Goal: Information Seeking & Learning: Learn about a topic

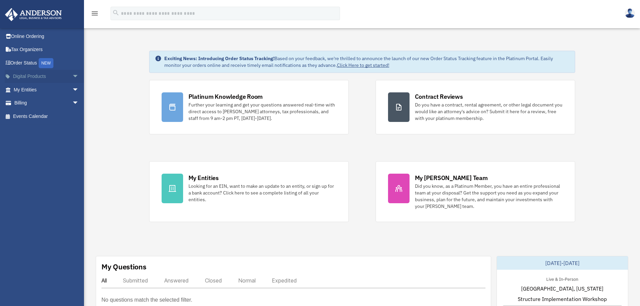
click at [72, 79] on span "arrow_drop_down" at bounding box center [78, 77] width 13 height 14
click at [46, 91] on div "Tax Toolbox" at bounding box center [52, 90] width 57 height 8
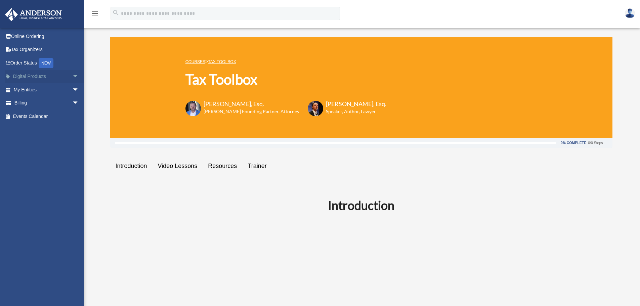
click at [72, 77] on span "arrow_drop_down" at bounding box center [78, 77] width 13 height 14
click at [63, 104] on div "Virtual Bookkeeping" at bounding box center [52, 103] width 57 height 8
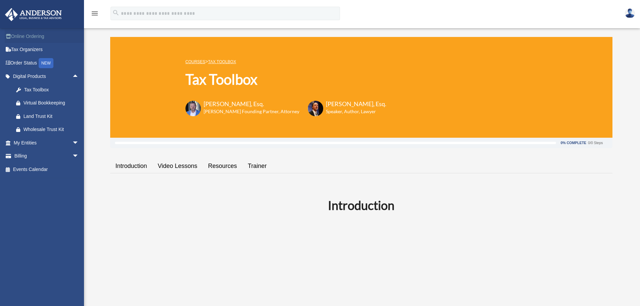
click at [40, 37] on link "Online Ordering" at bounding box center [47, 36] width 84 height 13
click at [35, 119] on link "Events Calendar" at bounding box center [47, 116] width 84 height 13
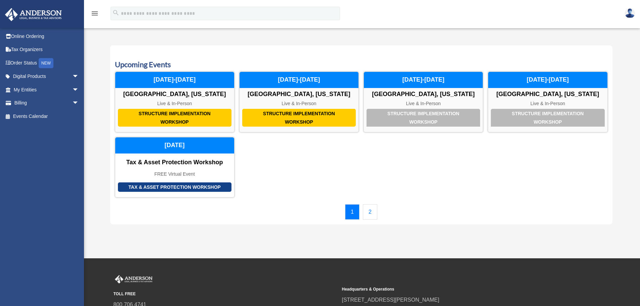
click at [371, 212] on link "2" at bounding box center [370, 211] width 14 height 15
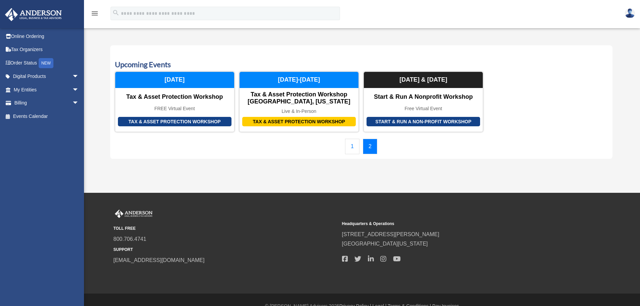
click at [351, 146] on link "1" at bounding box center [352, 146] width 14 height 15
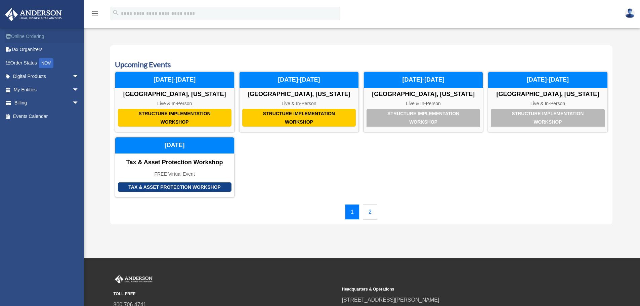
click at [33, 36] on link "Online Ordering" at bounding box center [47, 36] width 84 height 13
drag, startPoint x: 88, startPoint y: 13, endPoint x: 91, endPoint y: 14, distance: 3.4
click at [88, 13] on div "menu" at bounding box center [95, 13] width 22 height 17
click at [91, 14] on icon "menu" at bounding box center [95, 13] width 8 height 8
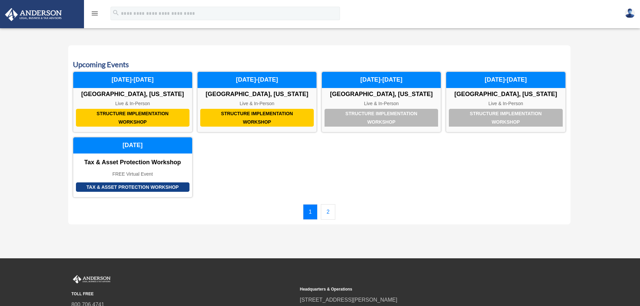
click at [91, 14] on icon "menu" at bounding box center [95, 13] width 8 height 8
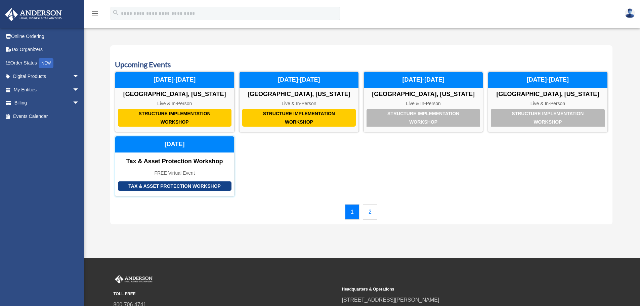
click at [192, 190] on div "Tax & Asset Protection Workshop" at bounding box center [175, 186] width 114 height 10
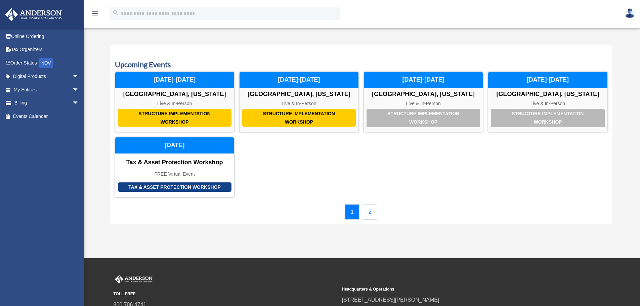
click at [292, 39] on div "Calendar date_range Published on Last updated July 11, 2024 June 30, 2020 by An…" at bounding box center [361, 135] width 502 height 196
click at [418, 119] on div "Structure Implementation Workshop" at bounding box center [424, 117] width 114 height 18
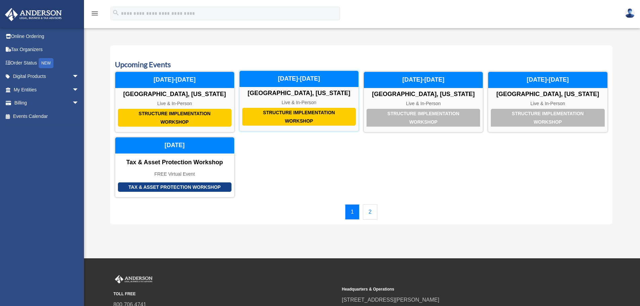
click at [303, 111] on div "Structure Implementation Workshop" at bounding box center [299, 117] width 114 height 18
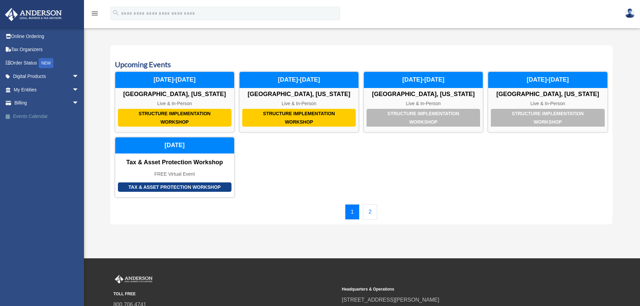
click at [49, 119] on link "Events Calendar" at bounding box center [47, 116] width 84 height 13
click at [372, 213] on link "2" at bounding box center [370, 211] width 14 height 15
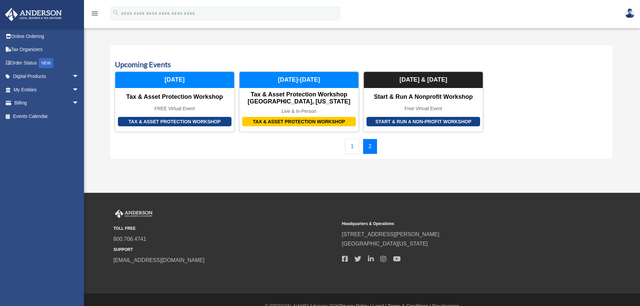
click at [354, 146] on link "1" at bounding box center [352, 146] width 14 height 15
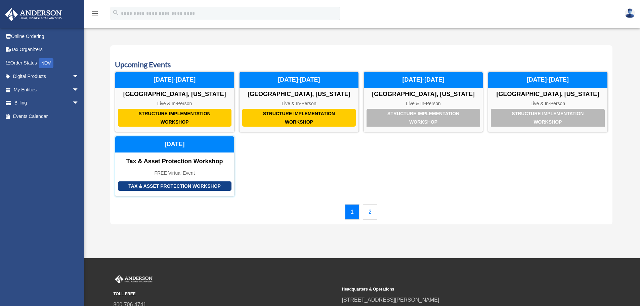
click at [181, 187] on div "Tax & Asset Protection Workshop" at bounding box center [175, 186] width 114 height 10
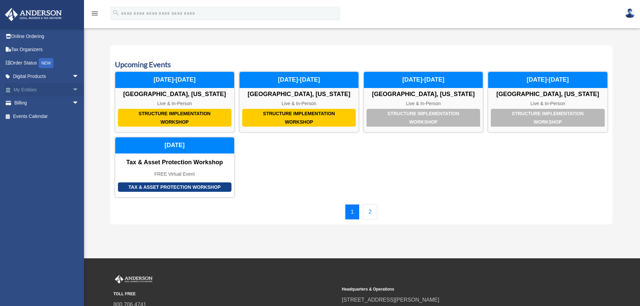
click at [57, 83] on link "My Entities arrow_drop_down" at bounding box center [47, 89] width 84 height 13
click at [64, 77] on link "Digital Products arrow_drop_down" at bounding box center [47, 76] width 84 height 13
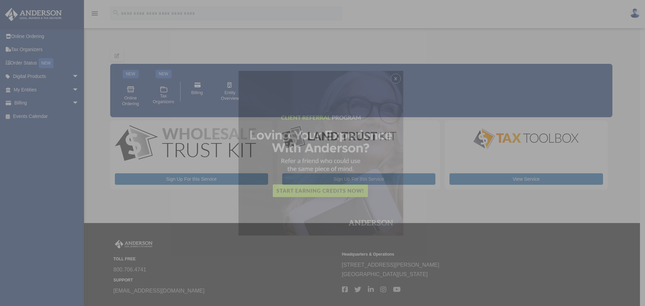
click at [73, 77] on div "x" at bounding box center [322, 153] width 645 height 306
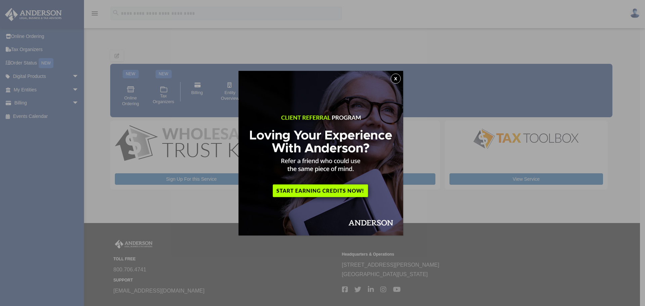
click at [395, 79] on button "x" at bounding box center [396, 79] width 10 height 10
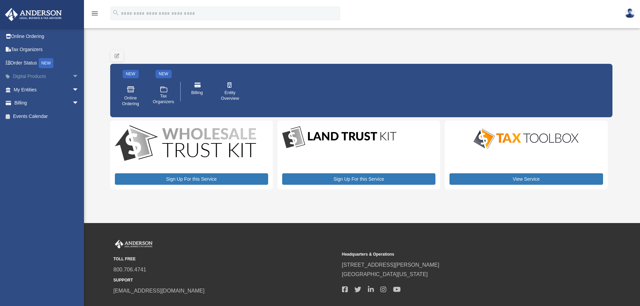
click at [72, 75] on span "arrow_drop_down" at bounding box center [78, 77] width 13 height 14
click at [39, 90] on div "Tax Toolbox" at bounding box center [52, 90] width 57 height 8
